Goal: Information Seeking & Learning: Find specific fact

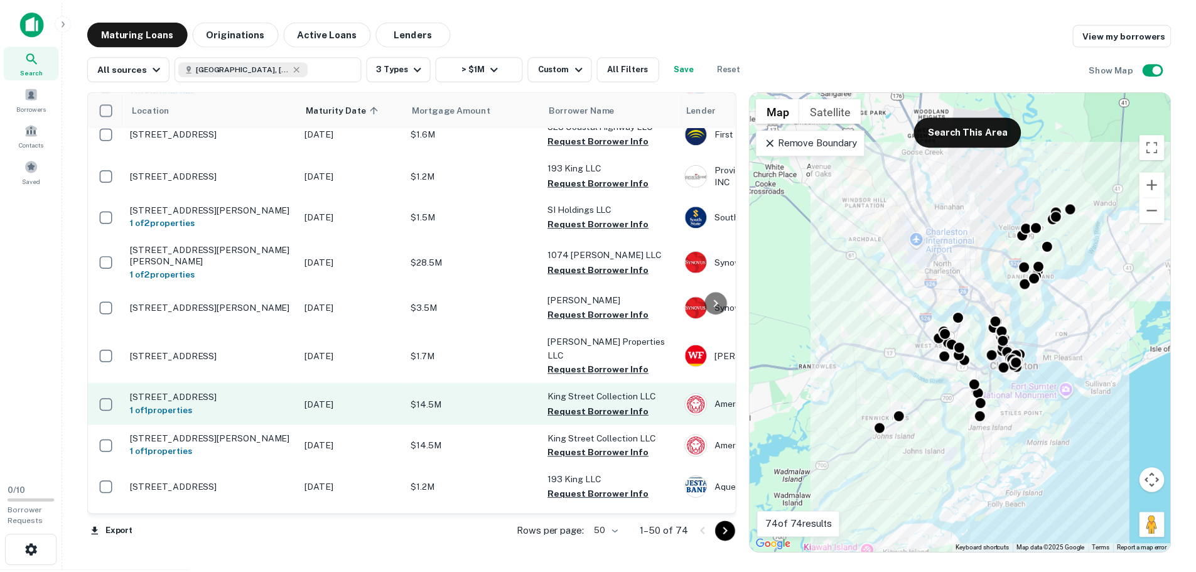
scroll to position [1790, 0]
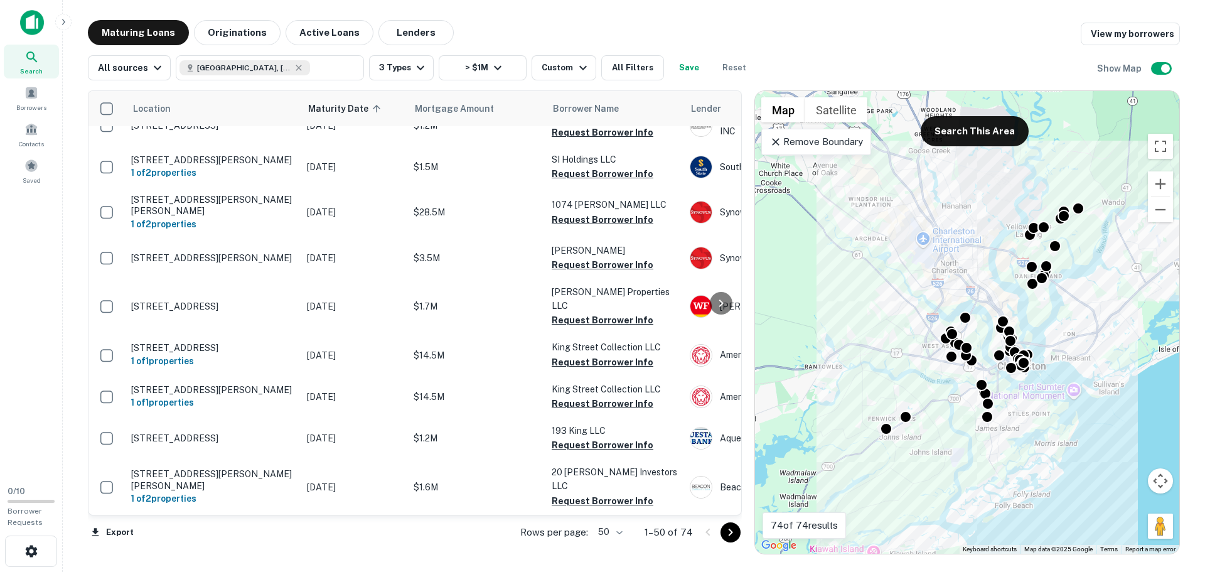
click at [486, 38] on div "Maturing Loans Originations Active Loans Lenders View my borrowers" at bounding box center [634, 32] width 1092 height 25
click at [536, 29] on div "Maturing Loans Originations Active Loans Lenders View my borrowers" at bounding box center [634, 32] width 1092 height 25
click at [847, 149] on p "Remove Boundary" at bounding box center [817, 141] width 94 height 15
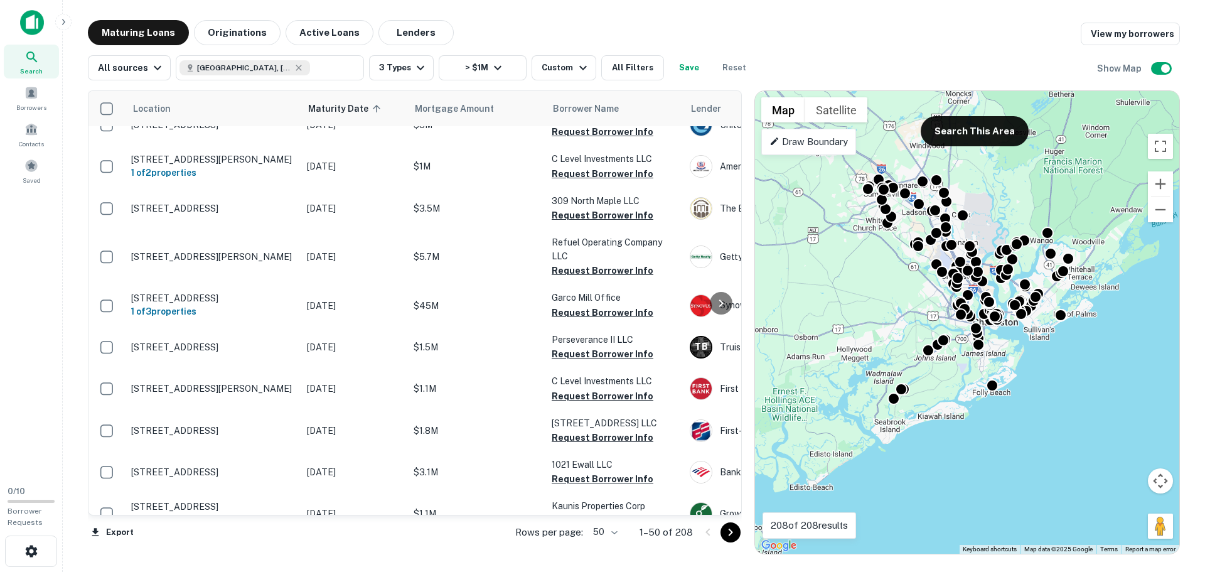
drag, startPoint x: 908, startPoint y: 239, endPoint x: 914, endPoint y: 262, distance: 24.7
click at [914, 262] on div "To activate drag with keyboard, press Alt + Enter. Once in keyboard drag state,…" at bounding box center [967, 322] width 424 height 463
click at [906, 30] on div "Maturing Loans Originations Active Loans Lenders View my borrowers" at bounding box center [634, 32] width 1092 height 25
click at [975, 139] on button "Search This Area" at bounding box center [975, 131] width 108 height 30
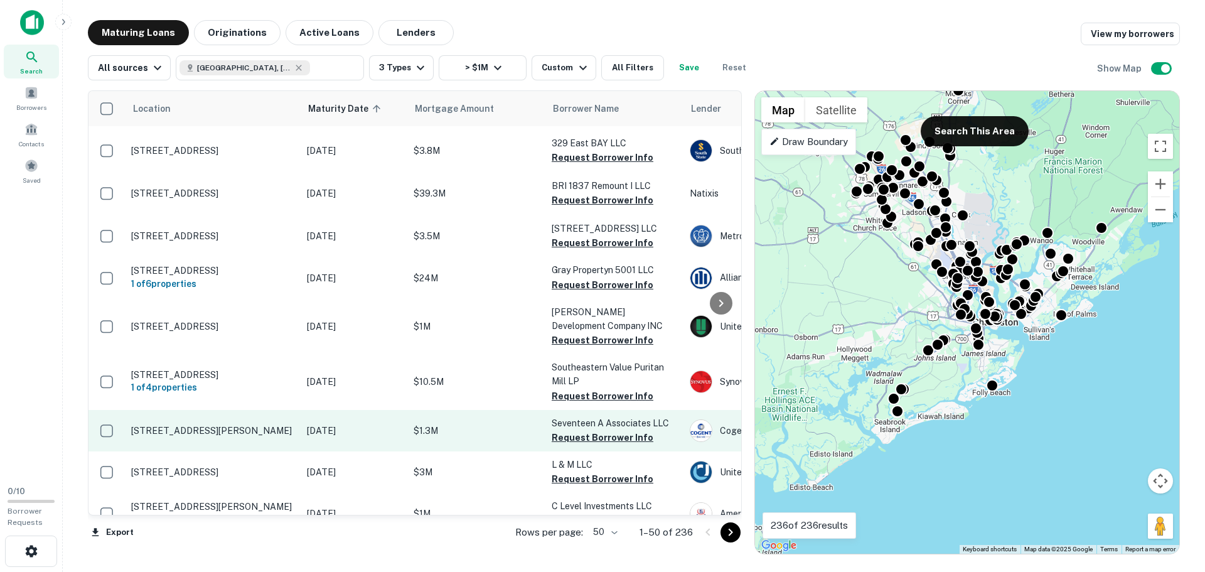
click at [396, 424] on p "[DATE]" at bounding box center [354, 431] width 94 height 14
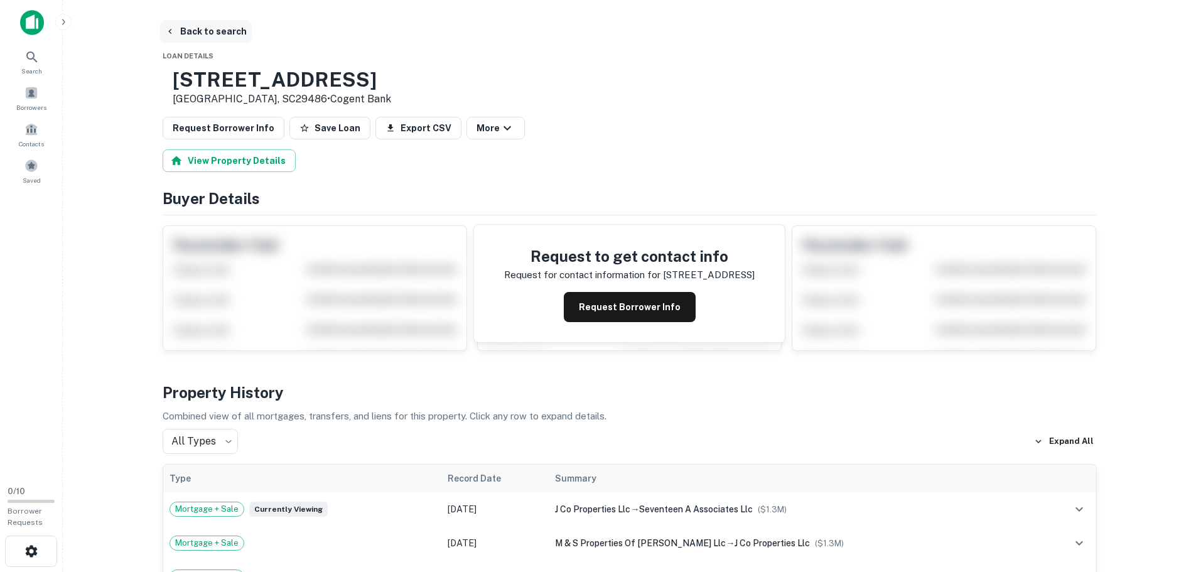
click at [186, 31] on button "Back to search" at bounding box center [206, 31] width 92 height 23
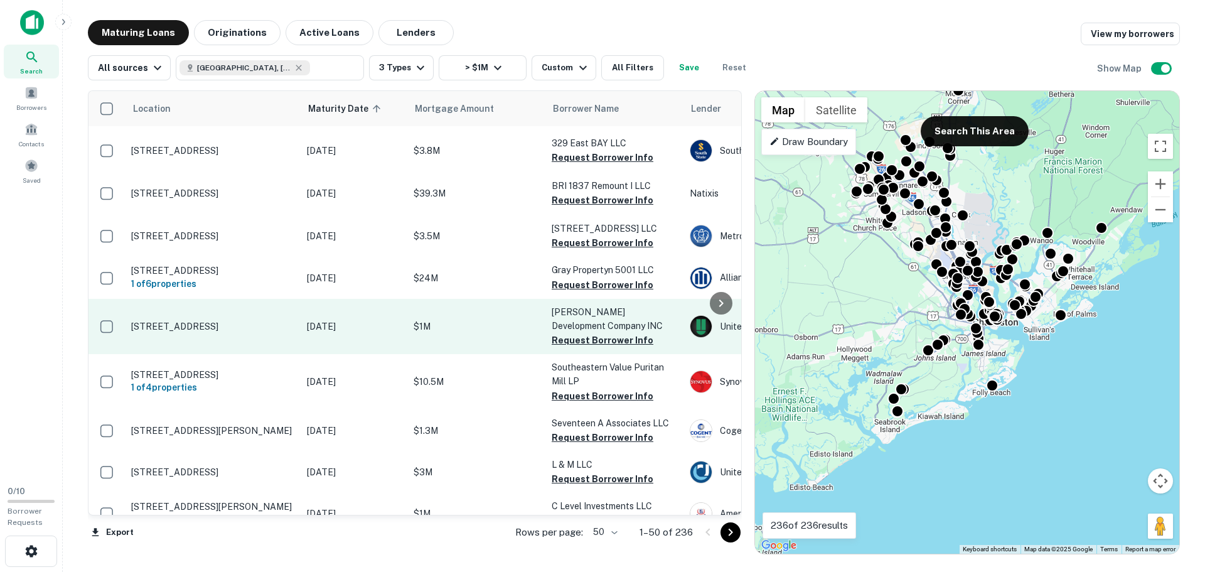
scroll to position [1822, 0]
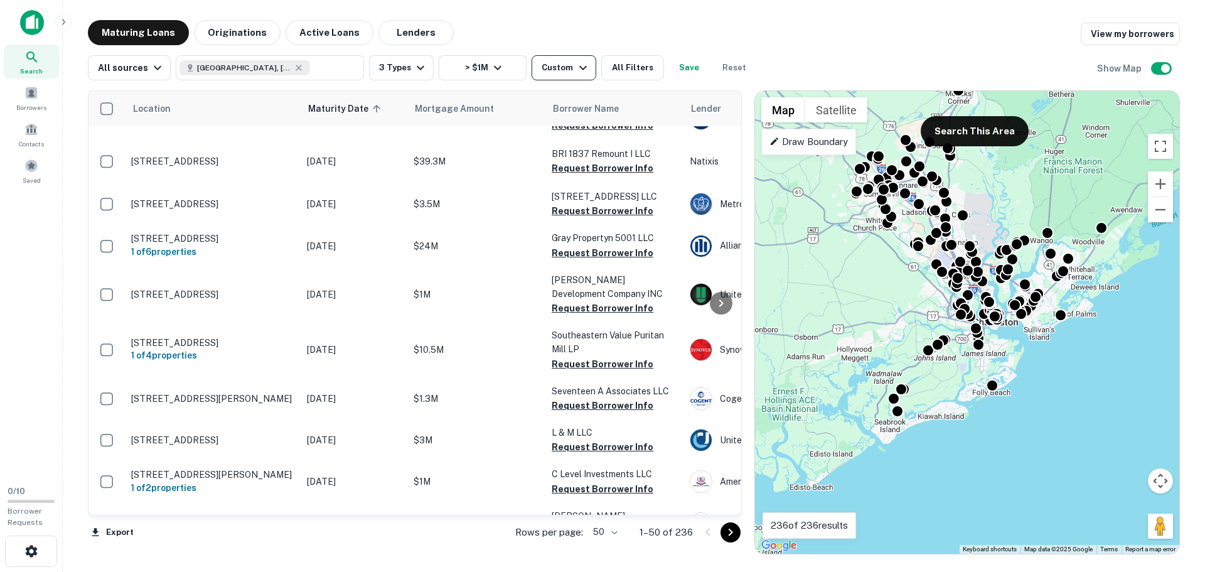
click at [560, 69] on div "Custom" at bounding box center [566, 67] width 48 height 15
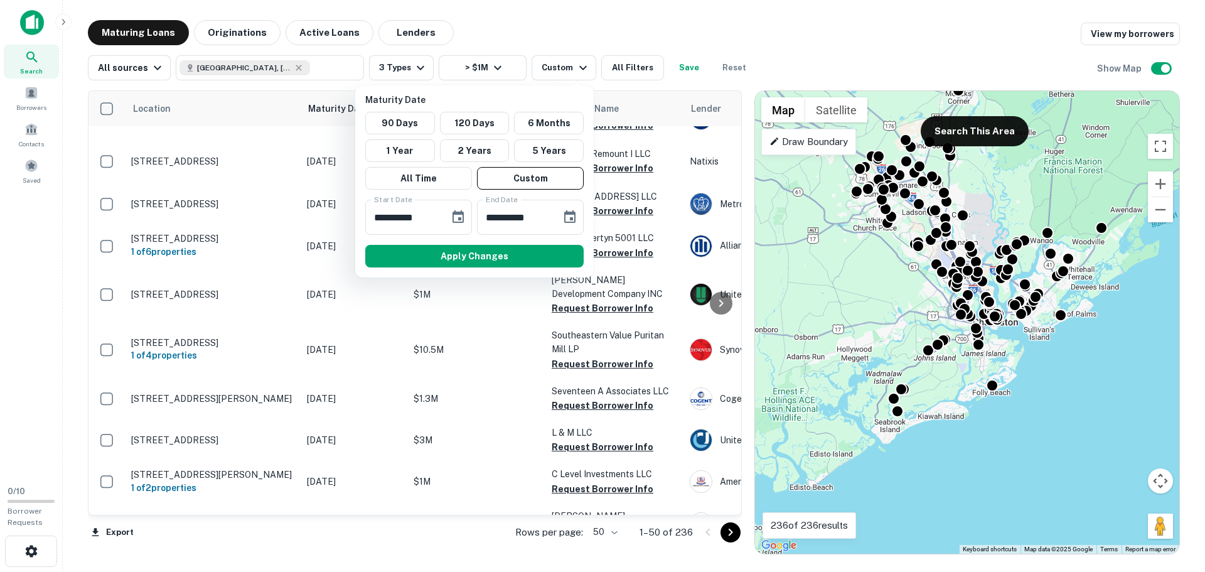
click at [542, 29] on div at bounding box center [602, 286] width 1205 height 572
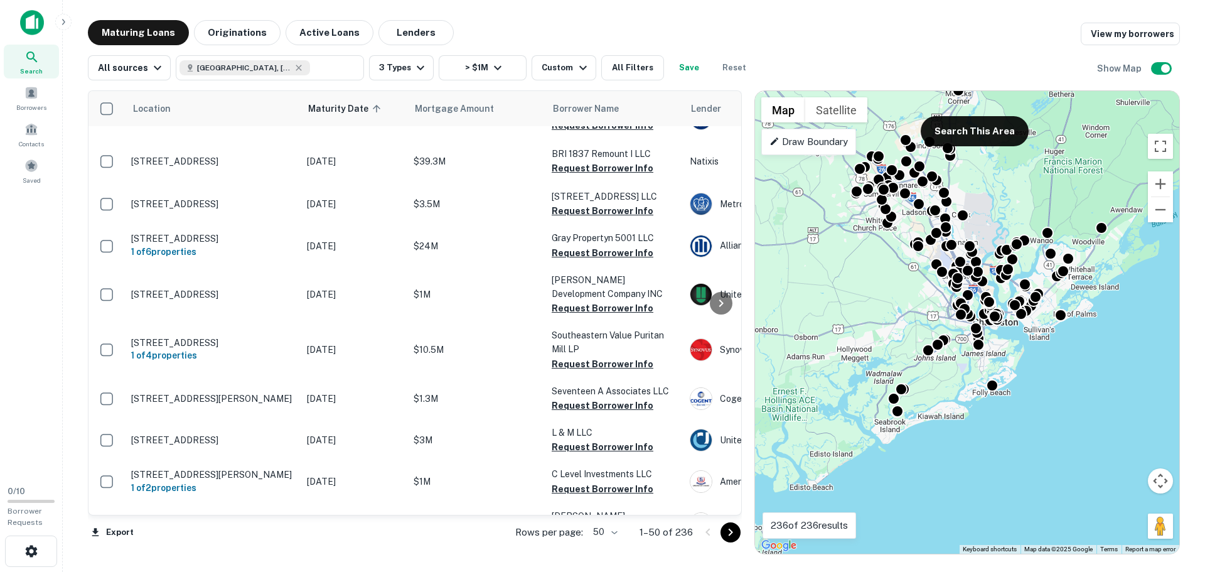
drag, startPoint x: 734, startPoint y: 444, endPoint x: 739, endPoint y: 368, distance: 75.5
click at [739, 368] on div "**********" at bounding box center [602, 286] width 1205 height 572
click at [740, 356] on div "**********" at bounding box center [602, 286] width 1205 height 572
click at [785, 31] on div "**********" at bounding box center [602, 286] width 1205 height 572
